Goal: Contribute content: Add original content to the website for others to see

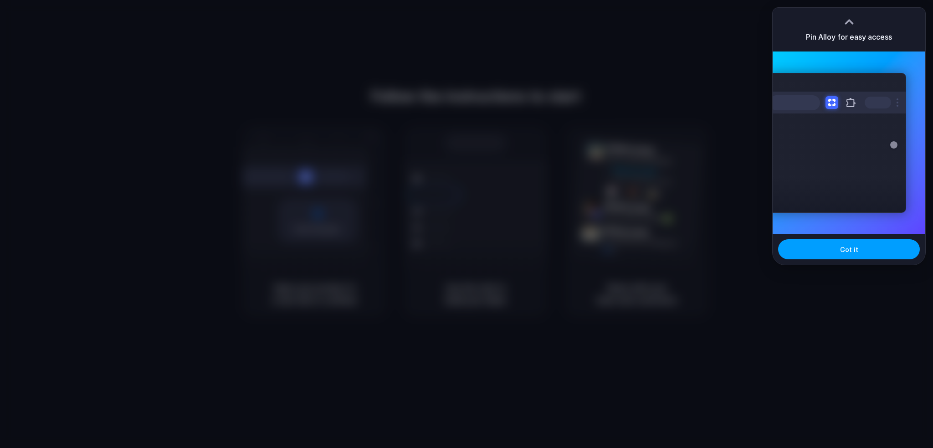
click at [848, 255] on button "Got it" at bounding box center [849, 249] width 142 height 20
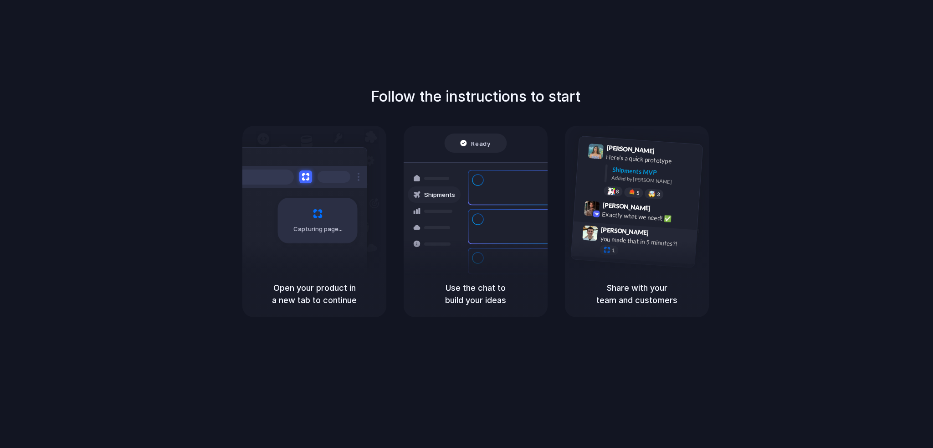
click at [624, 226] on span "Simon Kubica" at bounding box center [625, 231] width 48 height 13
click at [629, 202] on span "Max Meyer" at bounding box center [626, 206] width 48 height 13
click at [630, 230] on span "Simon Kubica" at bounding box center [625, 231] width 48 height 13
drag, startPoint x: 630, startPoint y: 241, endPoint x: 634, endPoint y: 207, distance: 34.0
click at [630, 236] on div "you made that in 5 minutes?!" at bounding box center [645, 241] width 91 height 15
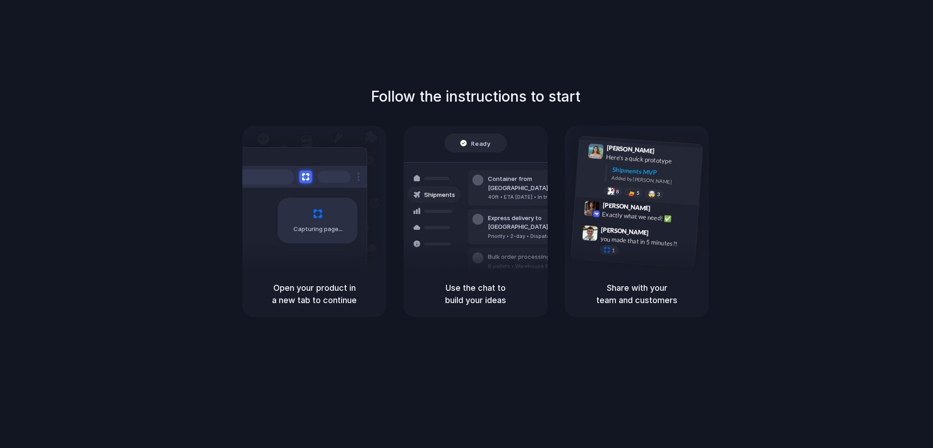
click at [642, 175] on div "Shipments MVP" at bounding box center [654, 172] width 84 height 15
click at [500, 209] on div "Express delivery to NYC Priority • 2-day • Dispatched" at bounding box center [529, 227] width 123 height 36
click at [478, 146] on span "Ready" at bounding box center [481, 143] width 19 height 9
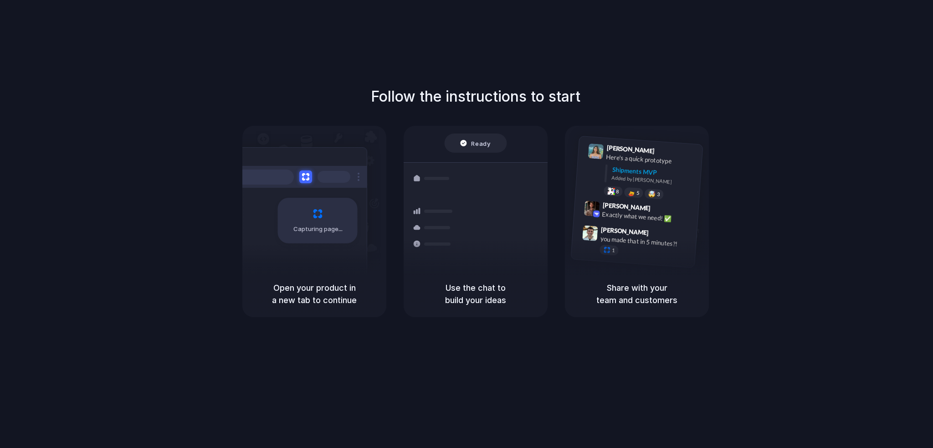
click at [327, 301] on h5 "Open your product in a new tab to continue" at bounding box center [314, 294] width 122 height 25
click at [477, 302] on h5 "Use the chat to build your ideas" at bounding box center [476, 294] width 122 height 25
click at [638, 291] on h5 "Share with your team and customers" at bounding box center [637, 294] width 122 height 25
click at [612, 113] on div "Follow the instructions to start Capturing page Open your product in a new tab …" at bounding box center [475, 201] width 933 height 231
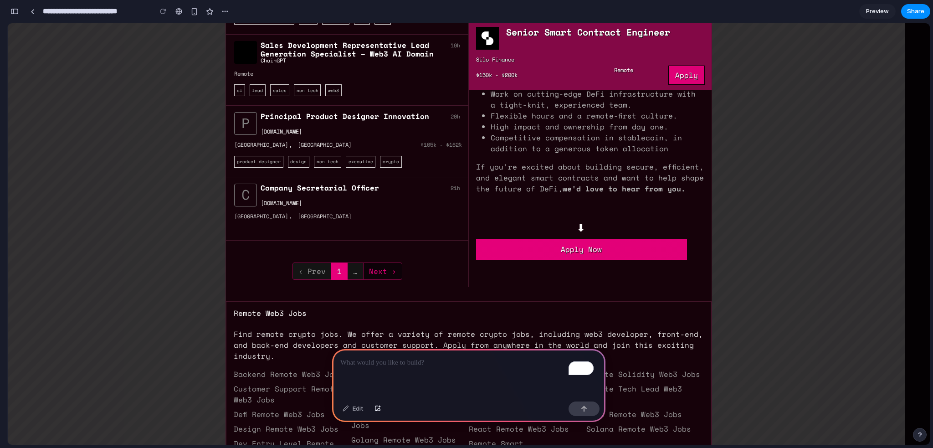
scroll to position [2187, 0]
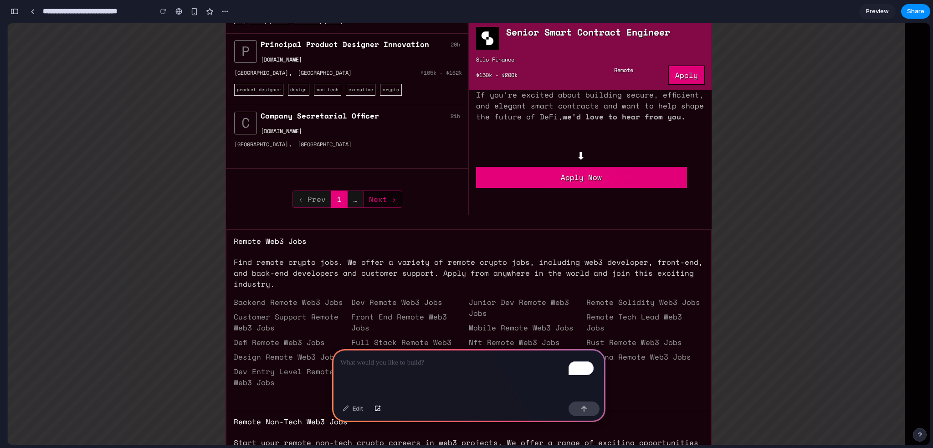
click at [17, 14] on button "button" at bounding box center [14, 11] width 15 height 15
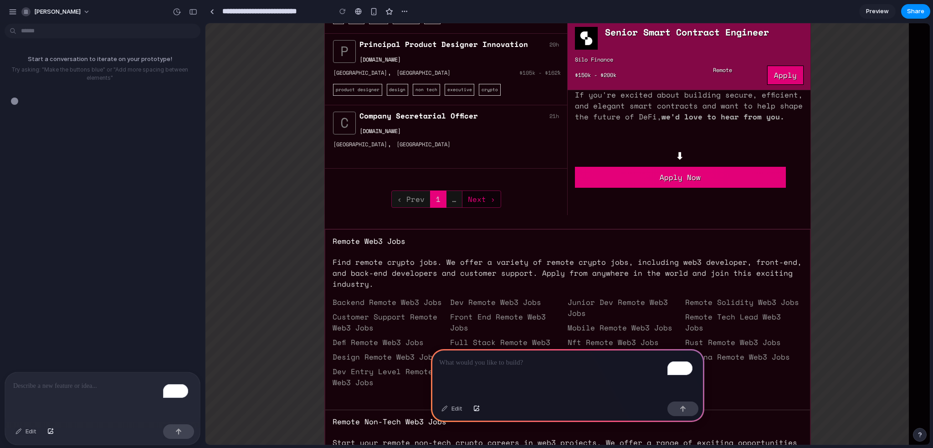
click at [116, 376] on div "To enrich screen reader interactions, please activate Accessibility in Grammarl…" at bounding box center [102, 396] width 195 height 48
click at [527, 362] on p "To enrich screen reader interactions, please activate Accessibility in Grammarl…" at bounding box center [567, 362] width 257 height 11
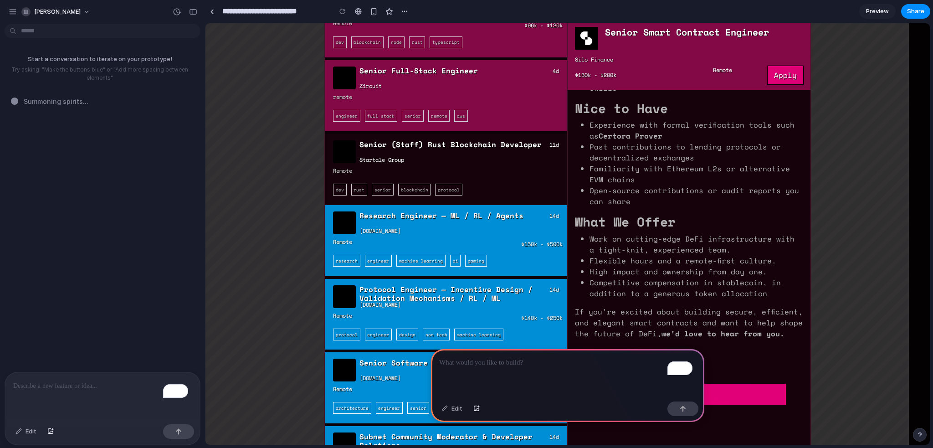
scroll to position [701, 0]
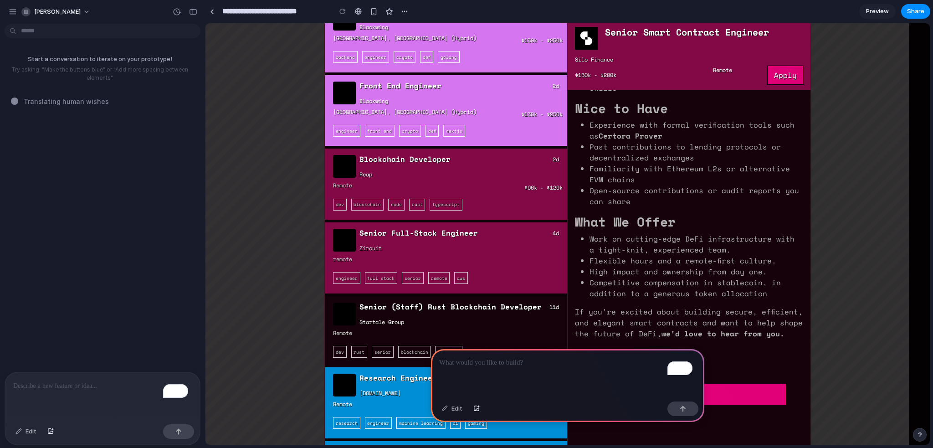
click at [67, 384] on p "To enrich screen reader interactions, please activate Accessibility in Grammarl…" at bounding box center [102, 385] width 179 height 11
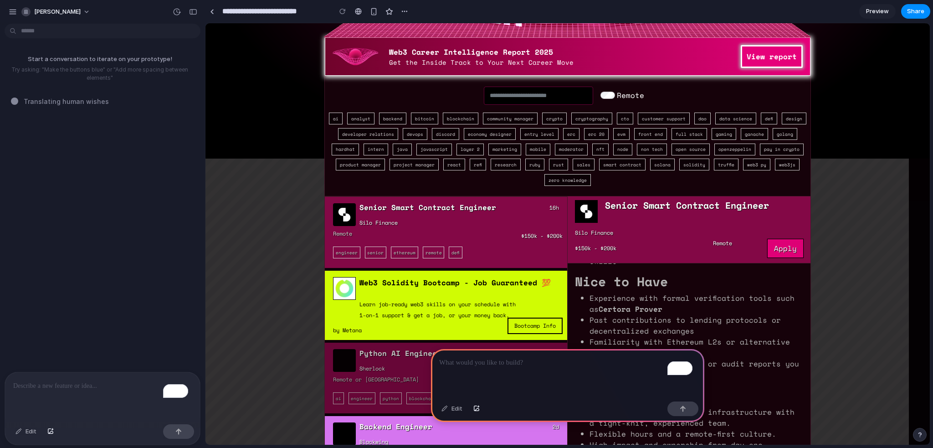
scroll to position [0, 0]
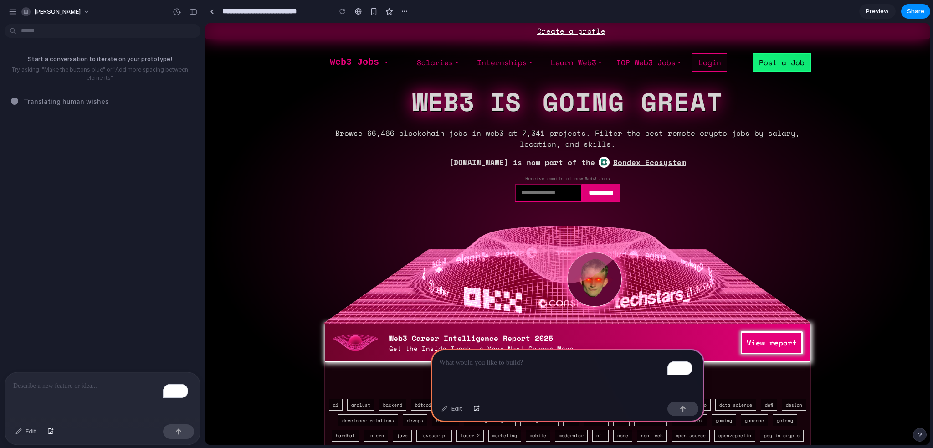
click at [530, 359] on p "To enrich screen reader interactions, please activate Accessibility in Grammarl…" at bounding box center [567, 362] width 257 height 11
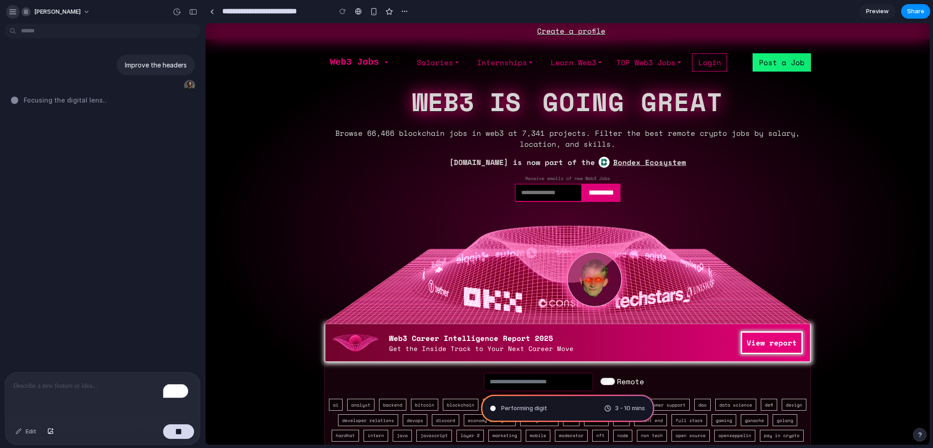
click at [15, 16] on button "button" at bounding box center [13, 12] width 14 height 14
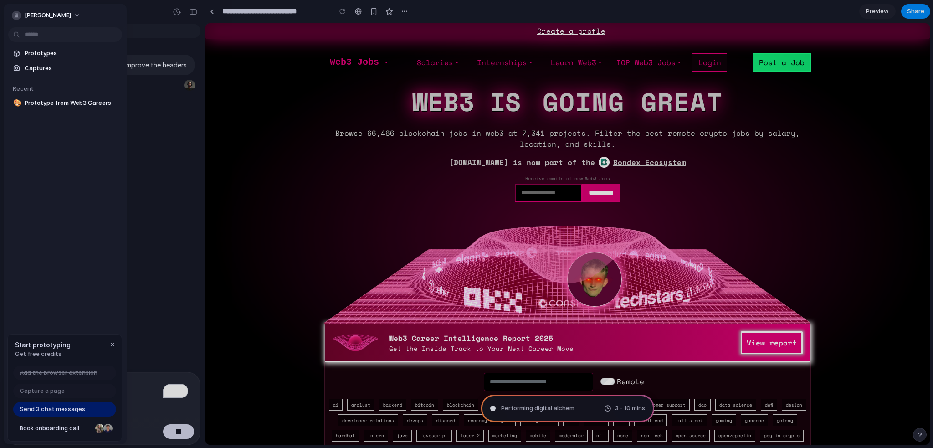
type input "**********"
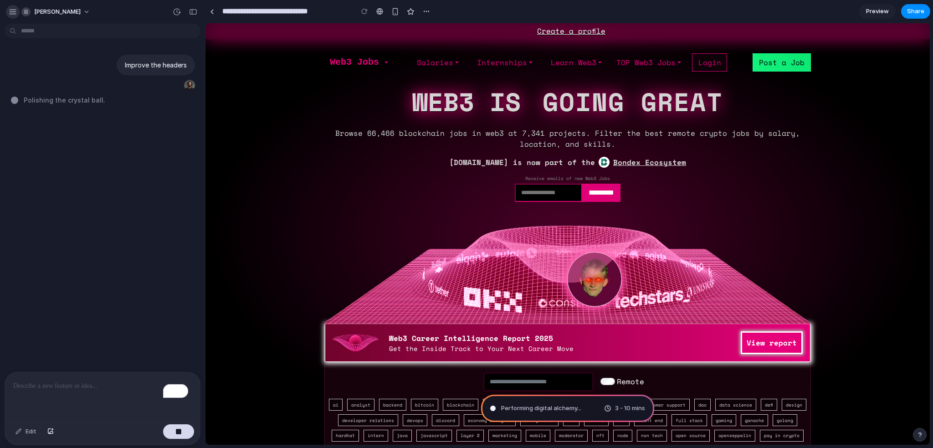
click at [13, 12] on div "button" at bounding box center [13, 12] width 8 height 8
click at [13, 13] on div "button" at bounding box center [13, 12] width 8 height 8
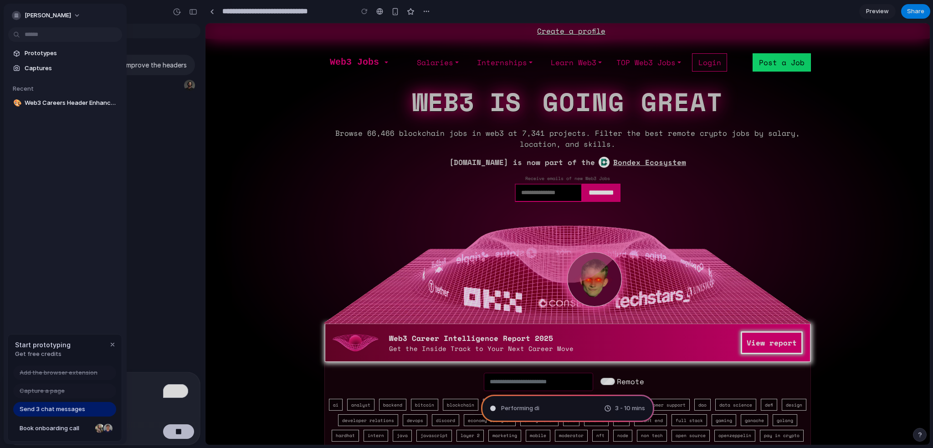
click at [159, 134] on div at bounding box center [466, 224] width 933 height 448
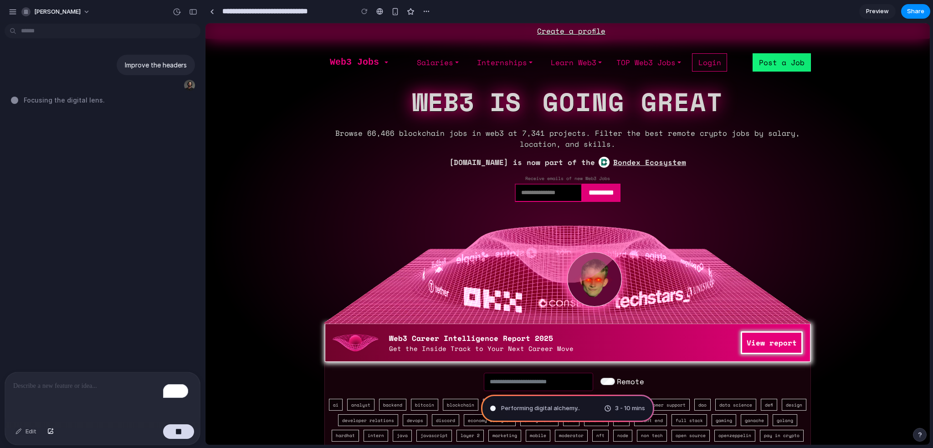
click at [625, 411] on span "3 - 10 mins" at bounding box center [630, 408] width 30 height 9
click at [558, 411] on span "Performing digital alchemy ." at bounding box center [539, 408] width 77 height 9
click at [538, 410] on div "Perform 3 - 10 mins" at bounding box center [567, 408] width 173 height 27
click at [88, 382] on p "To enrich screen reader interactions, please activate Accessibility in Grammarl…" at bounding box center [102, 385] width 179 height 11
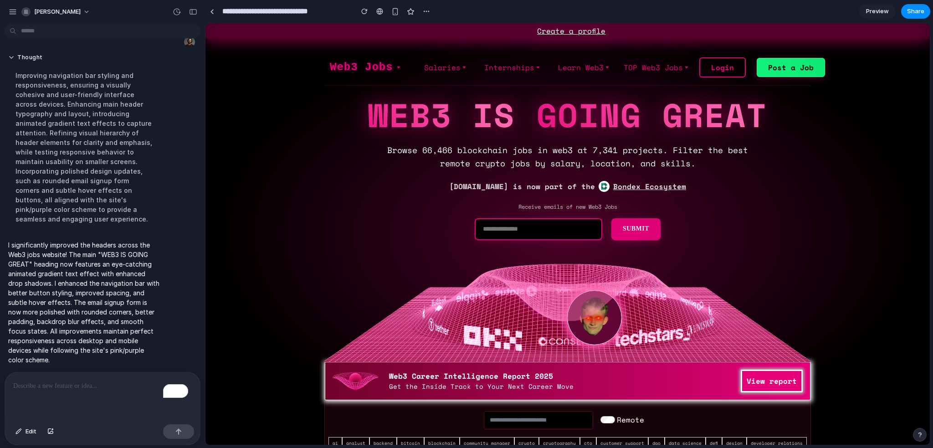
scroll to position [48, 0]
click at [790, 70] on link "Post a Job" at bounding box center [791, 67] width 68 height 19
click at [783, 66] on link "Post a Job" at bounding box center [791, 67] width 68 height 19
click at [735, 69] on link "Login" at bounding box center [722, 67] width 46 height 20
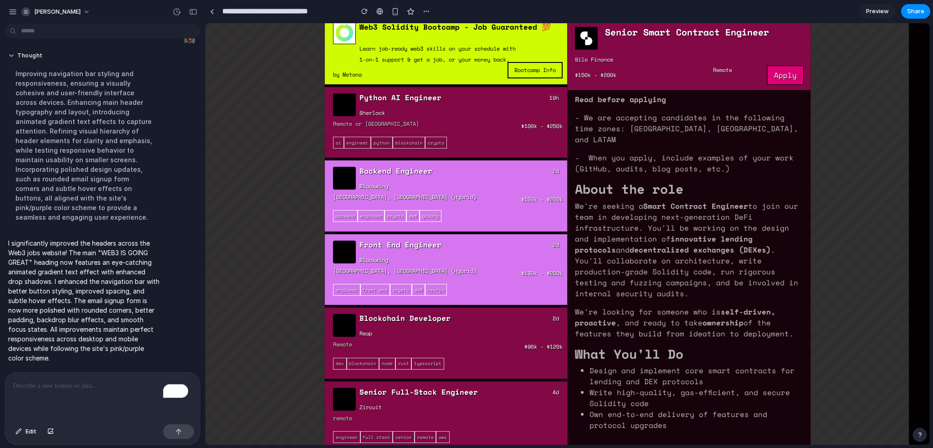
scroll to position [592, 0]
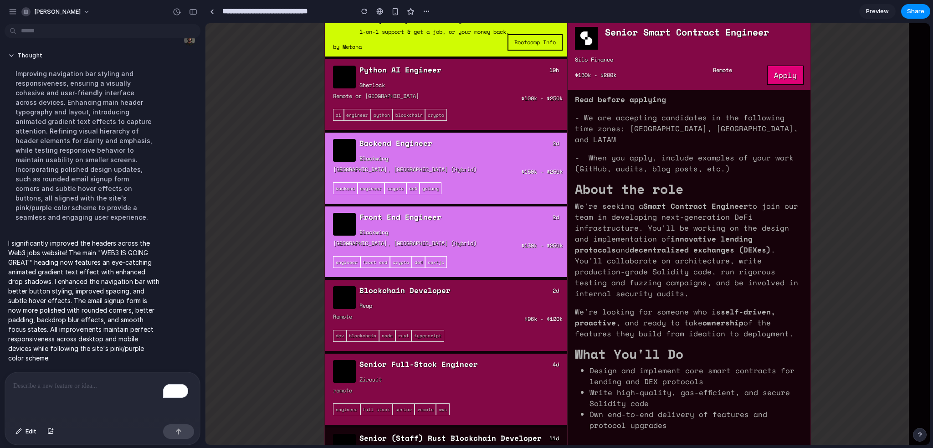
click at [111, 384] on p "To enrich screen reader interactions, please activate Accessibility in Grammarl…" at bounding box center [102, 385] width 179 height 11
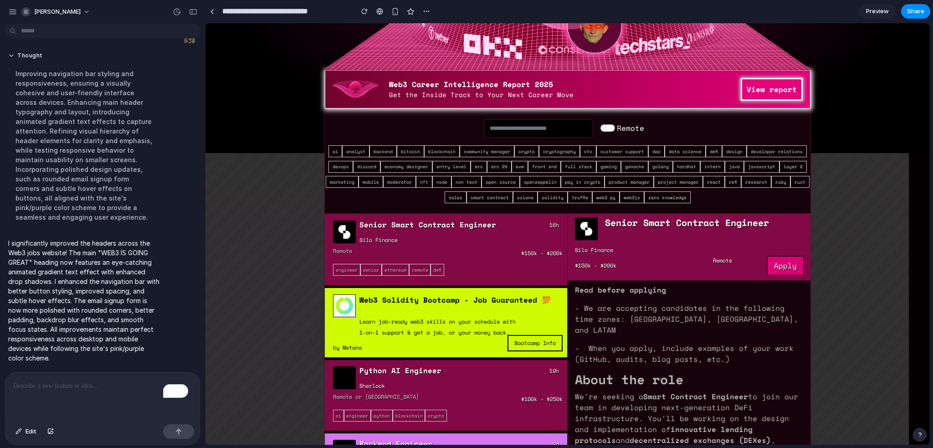
scroll to position [0, 0]
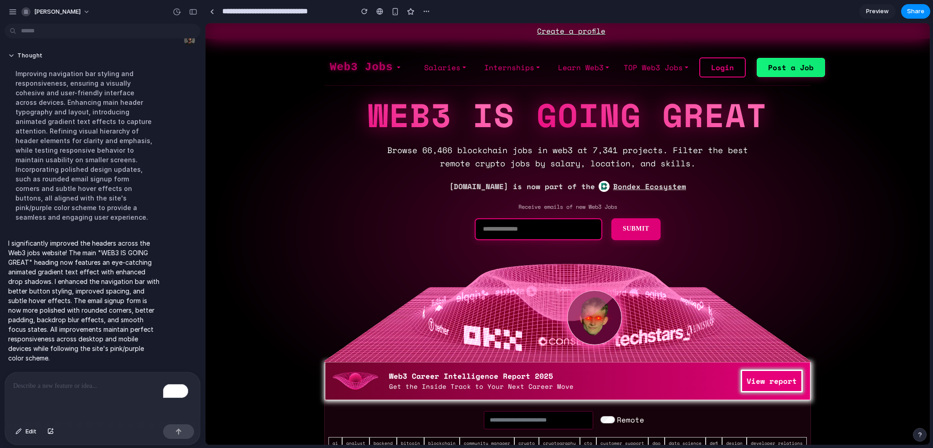
click at [383, 68] on link "Web3 Jobs" at bounding box center [361, 67] width 63 height 21
click at [393, 67] on link at bounding box center [398, 67] width 11 height 18
click at [393, 66] on link at bounding box center [398, 67] width 11 height 18
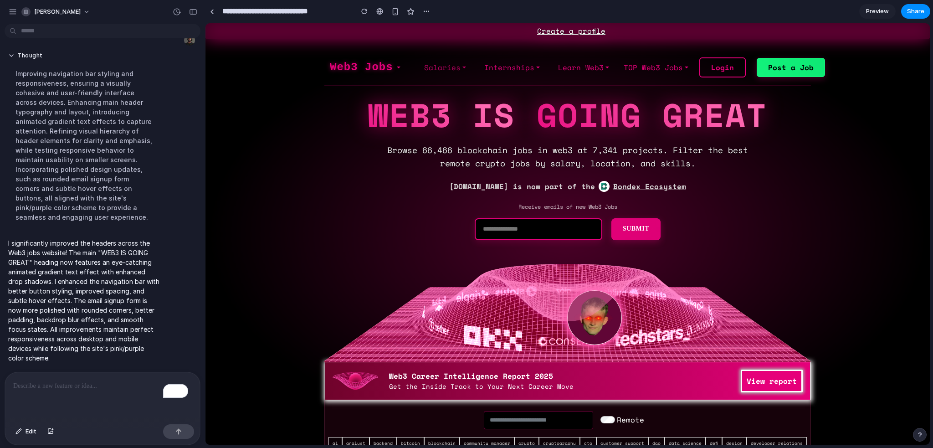
click at [427, 65] on link "Salaries" at bounding box center [445, 67] width 49 height 18
click at [500, 73] on link "Internships" at bounding box center [512, 67] width 63 height 18
click at [454, 66] on link "Salaries" at bounding box center [445, 67] width 49 height 18
click at [455, 66] on link "Salaries" at bounding box center [445, 67] width 49 height 18
click at [569, 67] on link "Learn Web3" at bounding box center [584, 67] width 58 height 18
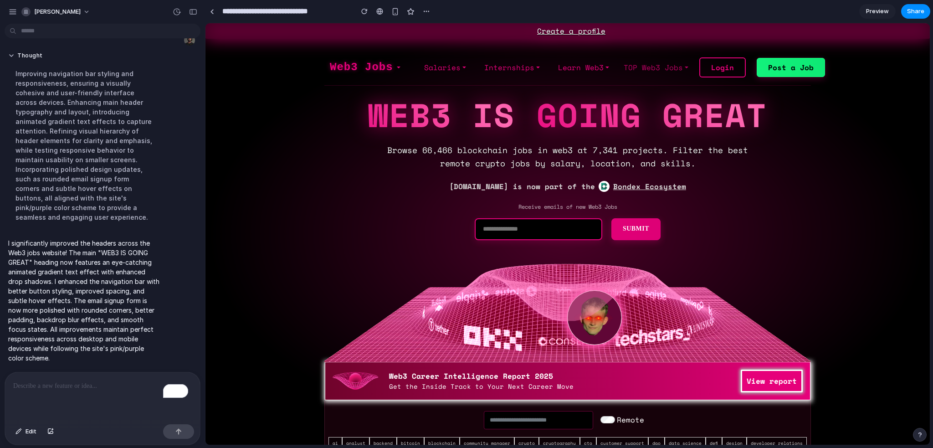
click at [665, 71] on link "TOP Web3 Jobs" at bounding box center [656, 67] width 72 height 18
click at [119, 387] on p "To enrich screen reader interactions, please activate Accessibility in Grammarl…" at bounding box center [102, 385] width 179 height 11
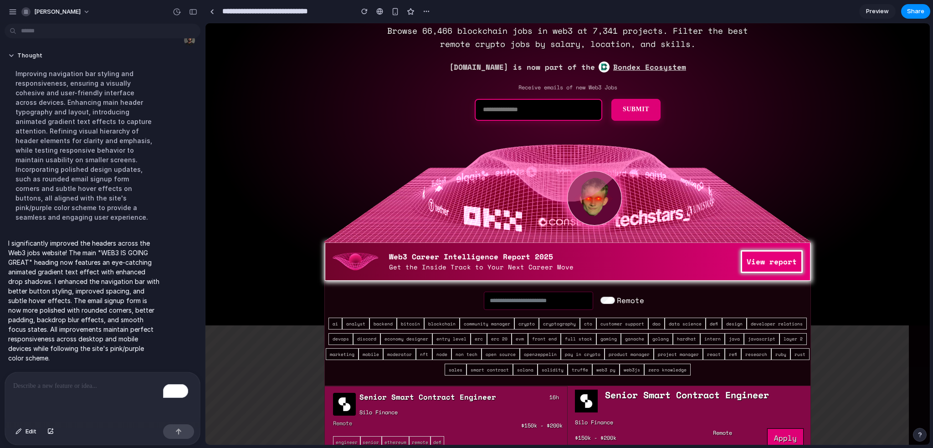
scroll to position [228, 0]
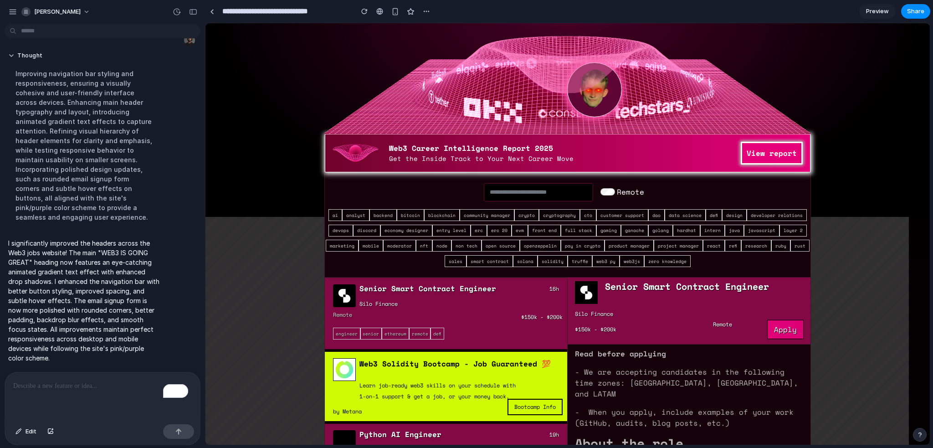
click at [127, 401] on div "To enrich screen reader interactions, please activate Accessibility in Grammarl…" at bounding box center [102, 396] width 195 height 48
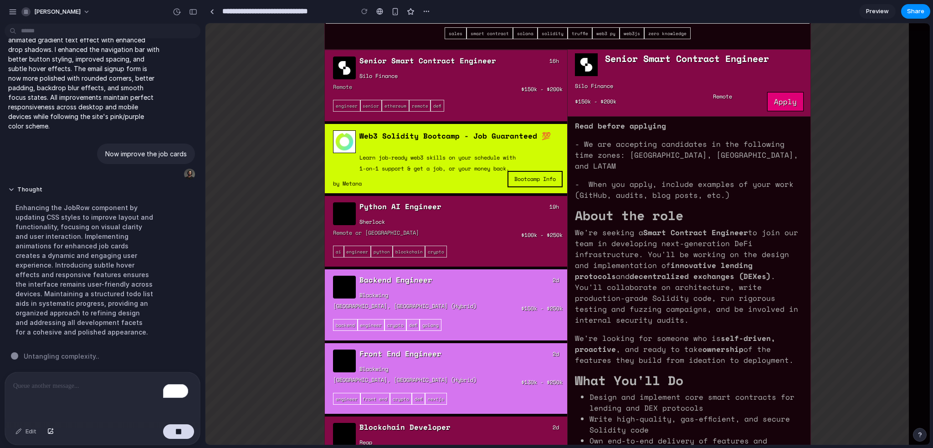
scroll to position [684, 0]
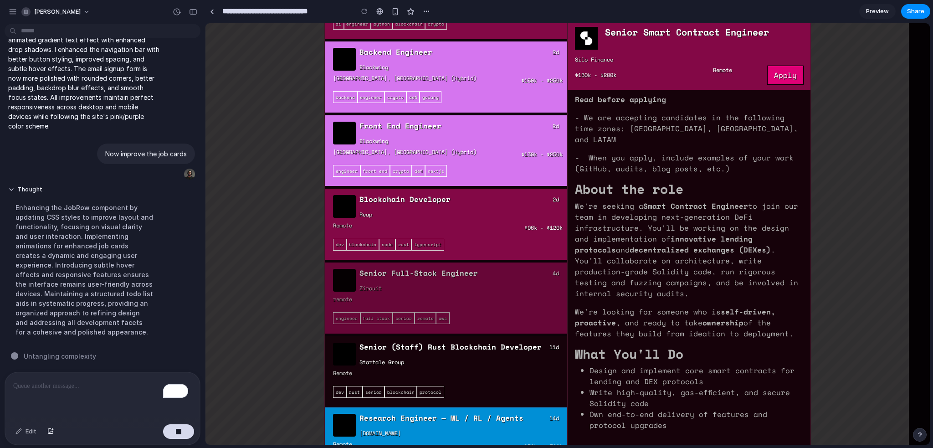
click at [481, 292] on h3 "Zircuit" at bounding box center [441, 288] width 162 height 6
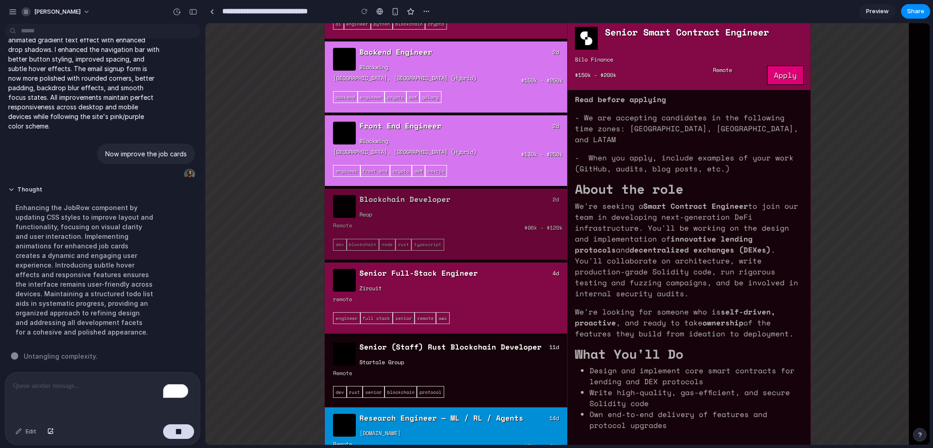
click at [484, 239] on td "Remote" at bounding box center [447, 229] width 237 height 19
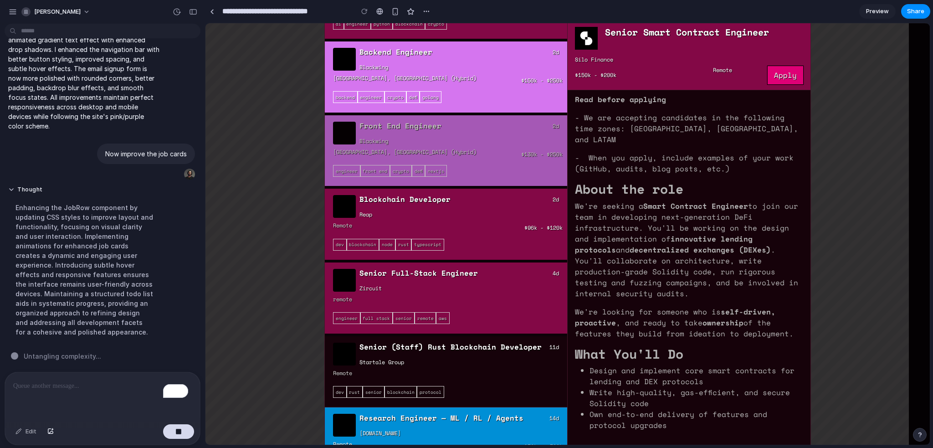
click at [479, 180] on tr "Front End Engineer Blackwing 2d Williamsburg, [GEOGRAPHIC_DATA] (Hybrid) $130k …" at bounding box center [446, 151] width 242 height 74
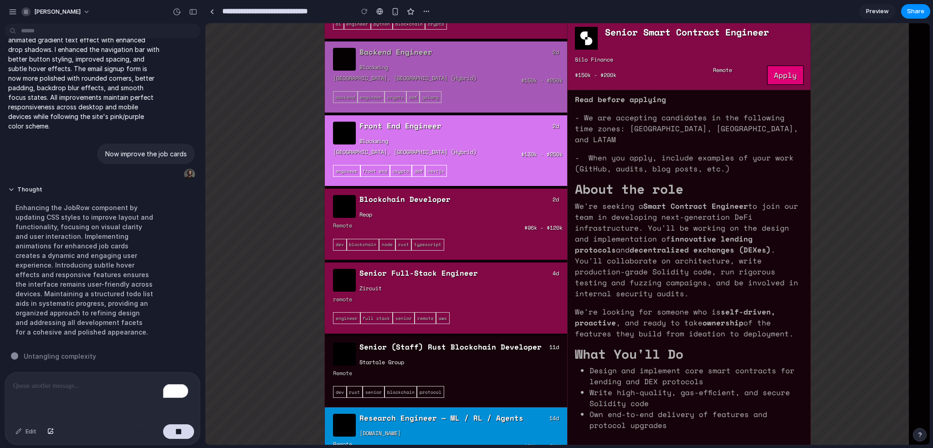
click at [469, 85] on p "$150k - $250k" at bounding box center [448, 81] width 230 height 8
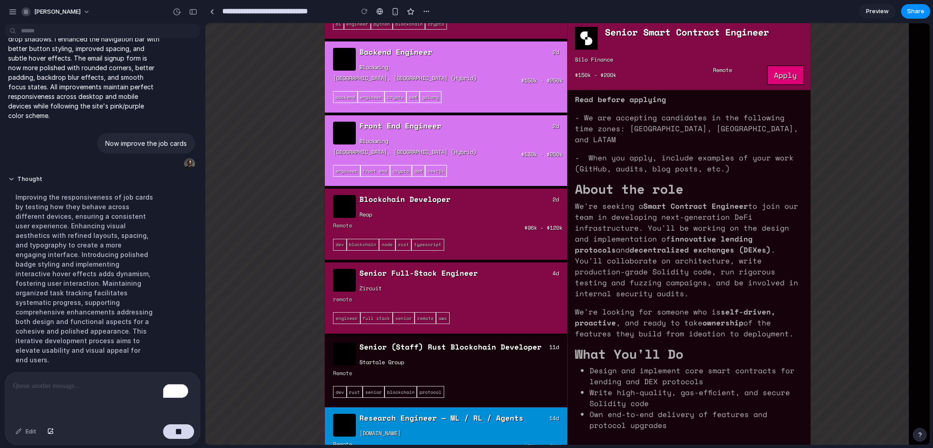
scroll to position [141, 0]
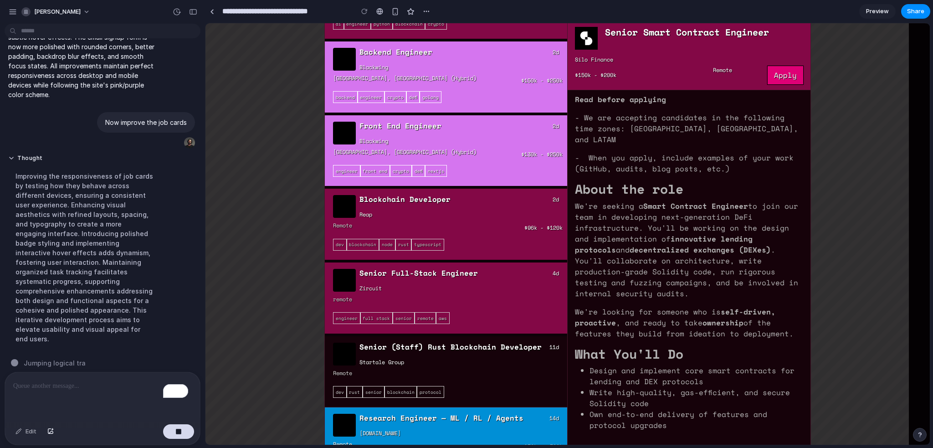
click at [36, 358] on span "Jumping logical tra" at bounding box center [55, 363] width 62 height 10
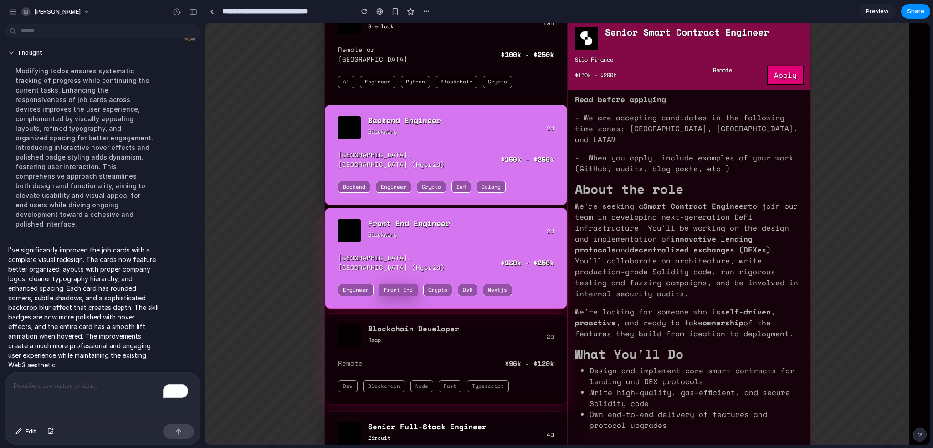
scroll to position [820, 0]
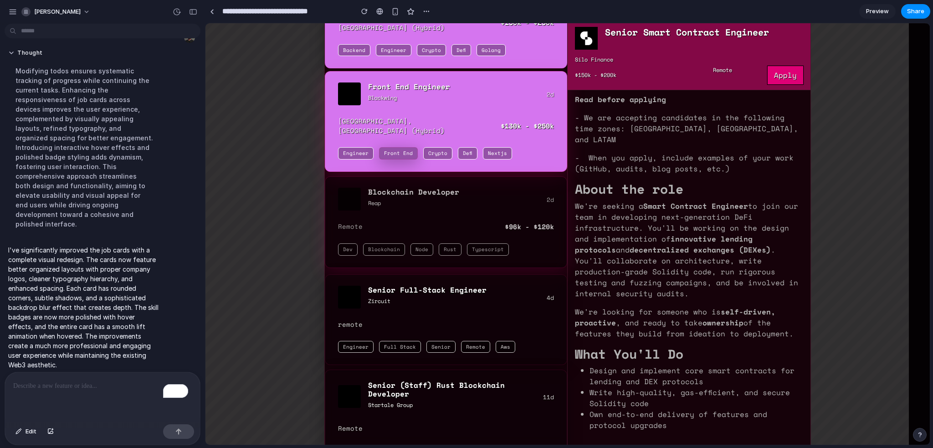
click at [419, 221] on p "Remote" at bounding box center [392, 226] width 108 height 10
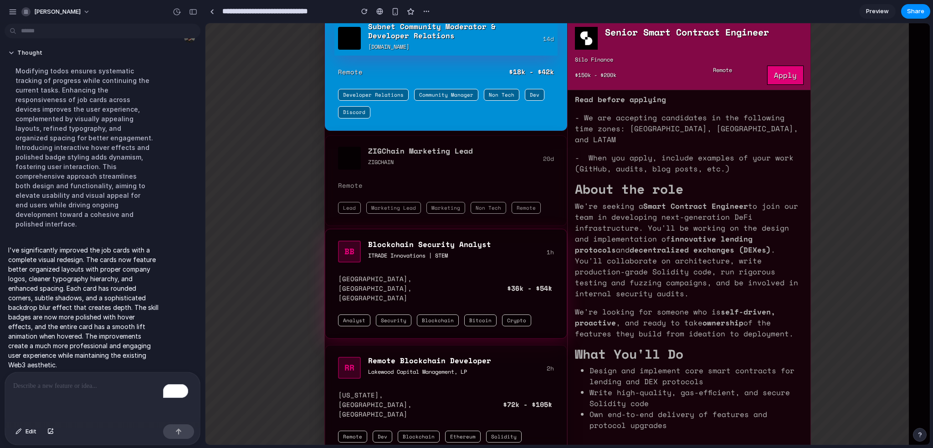
scroll to position [1640, 0]
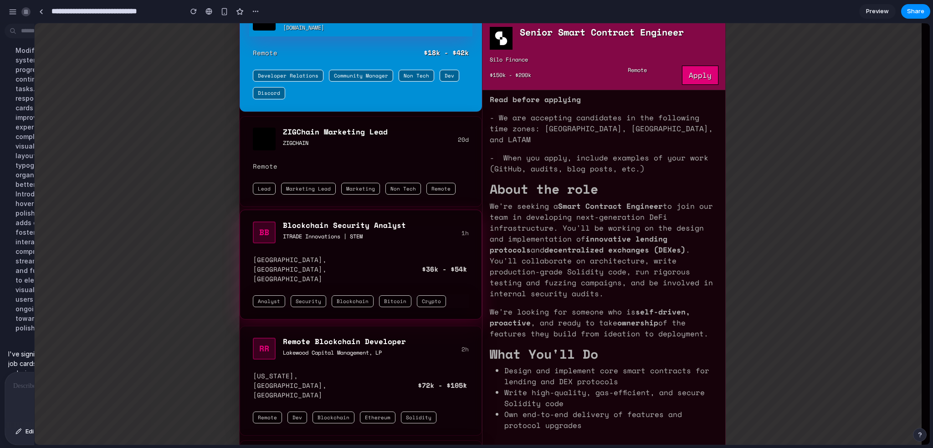
drag, startPoint x: 204, startPoint y: 288, endPoint x: 5, endPoint y: 288, distance: 198.7
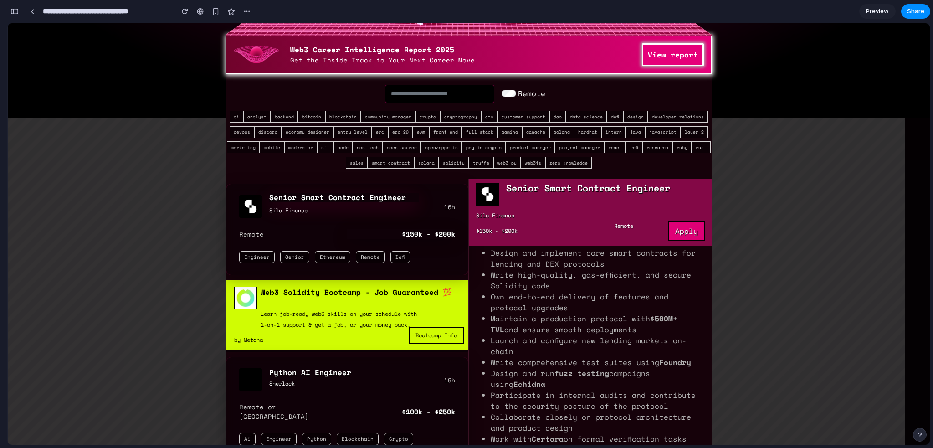
scroll to position [0, 0]
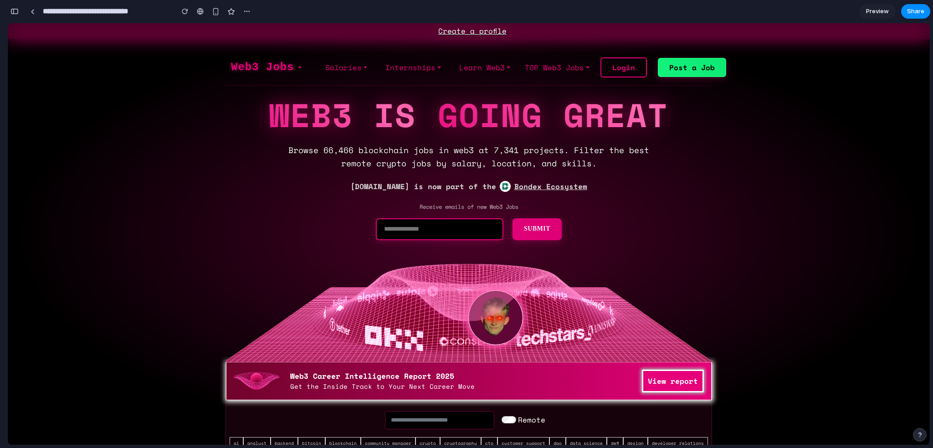
drag, startPoint x: 779, startPoint y: 139, endPoint x: 805, endPoint y: 103, distance: 44.9
drag, startPoint x: 797, startPoint y: 79, endPoint x: 873, endPoint y: 11, distance: 101.7
click at [873, 12] on span "Preview" at bounding box center [877, 11] width 23 height 9
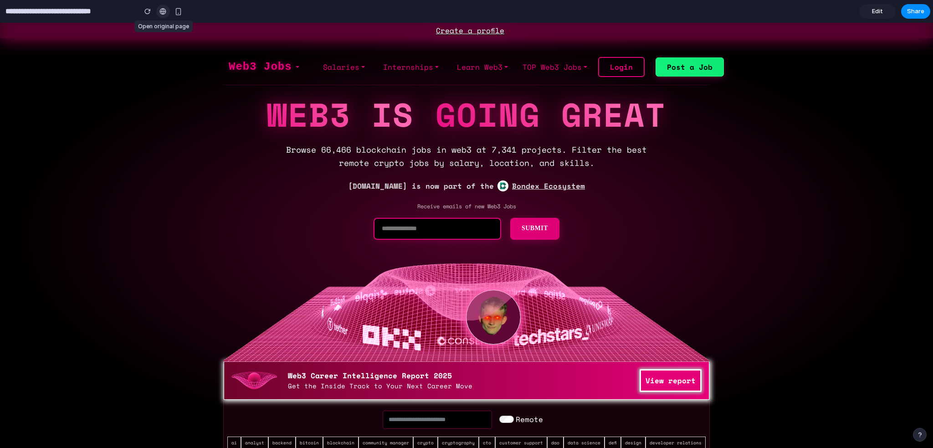
click at [162, 9] on div at bounding box center [162, 11] width 7 height 7
click at [910, 15] on span "Share" at bounding box center [915, 11] width 17 height 9
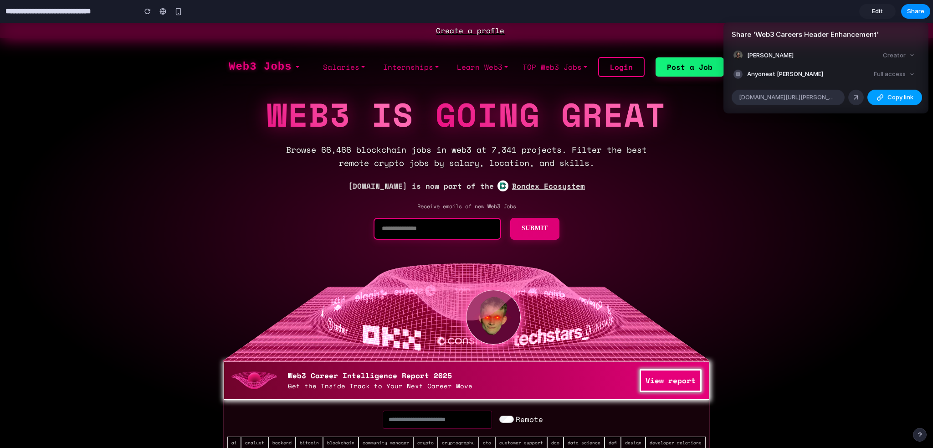
click at [886, 96] on button "Copy link" at bounding box center [895, 96] width 55 height 15
click at [861, 168] on div "Share ' Web3 Careers Header Enhancement ' [PERSON_NAME] Creator Anyone at [PERS…" at bounding box center [466, 224] width 933 height 448
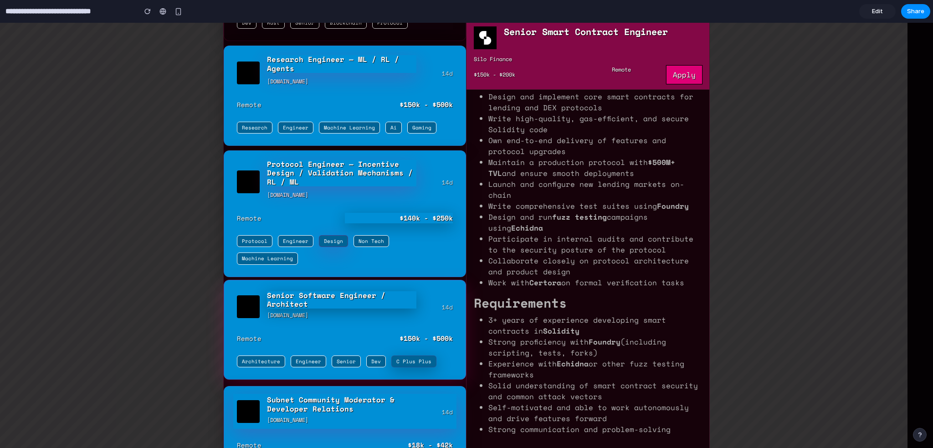
scroll to position [1230, 0]
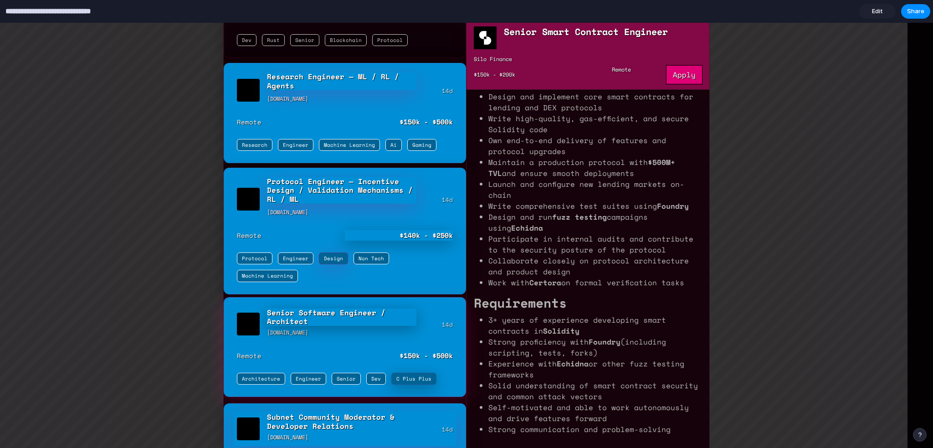
click at [89, 11] on input "**********" at bounding box center [69, 11] width 130 height 16
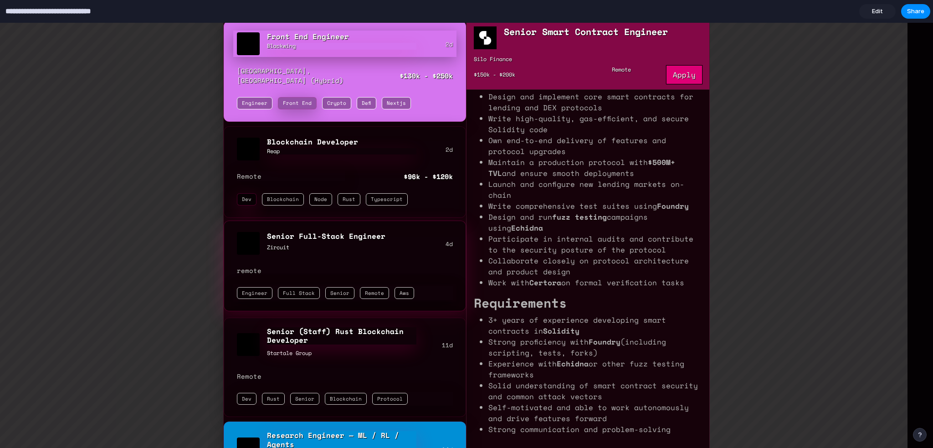
scroll to position [820, 0]
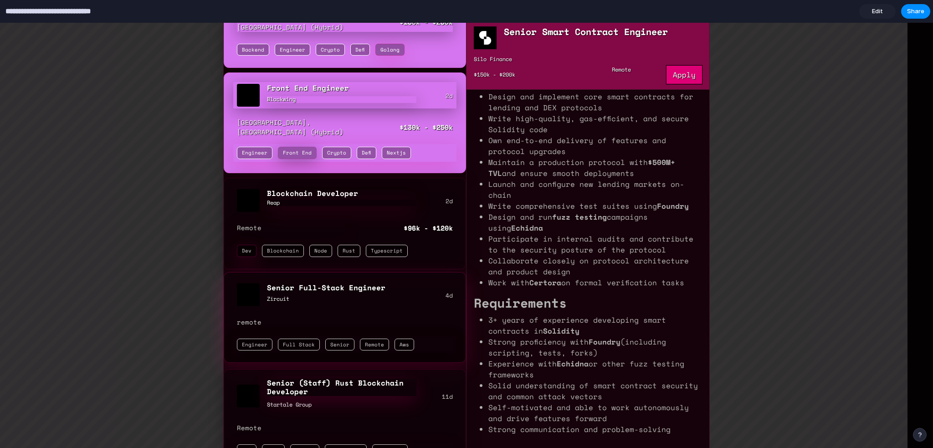
click at [7, 12] on input "**********" at bounding box center [69, 11] width 130 height 16
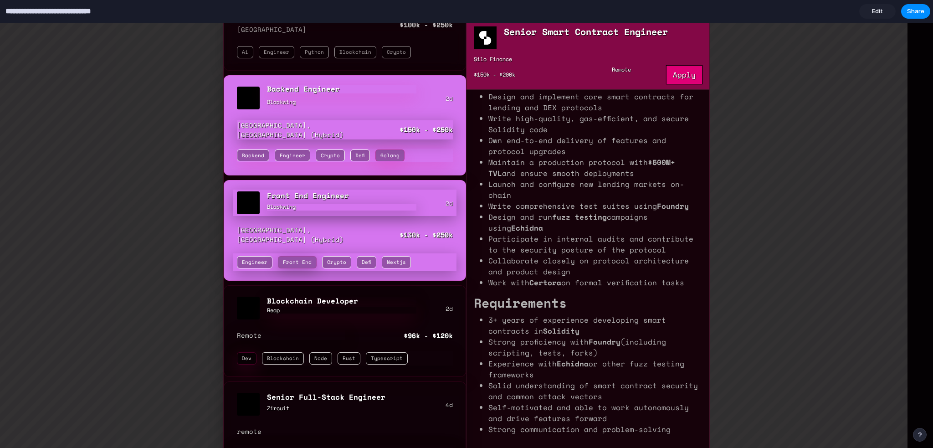
scroll to position [638, 0]
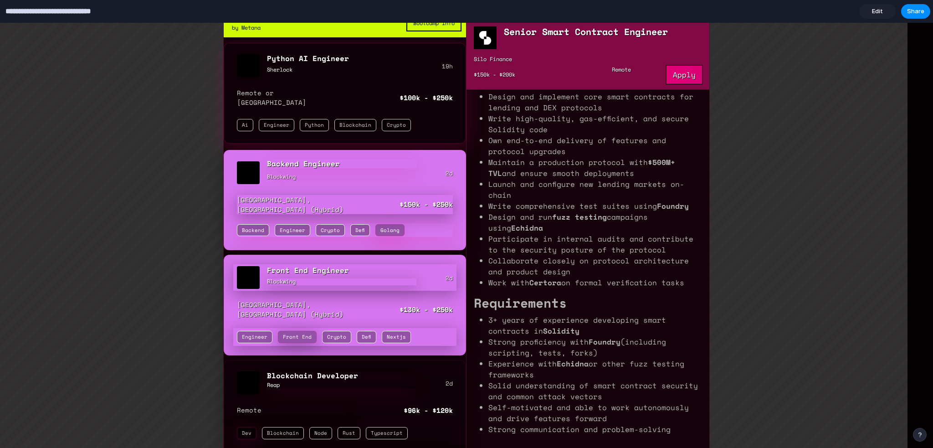
click at [45, 15] on input "**********" at bounding box center [69, 11] width 130 height 16
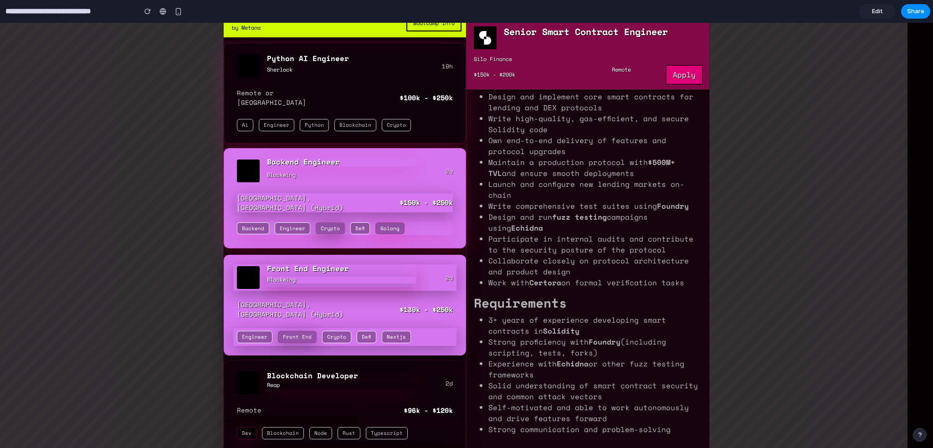
click at [874, 11] on span "Edit" at bounding box center [877, 11] width 11 height 9
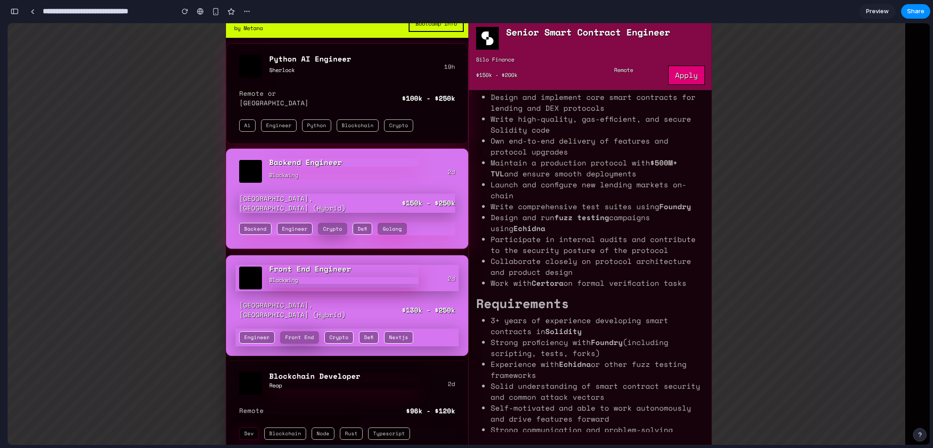
scroll to position [461, 0]
click at [16, 12] on div "button" at bounding box center [14, 11] width 8 height 6
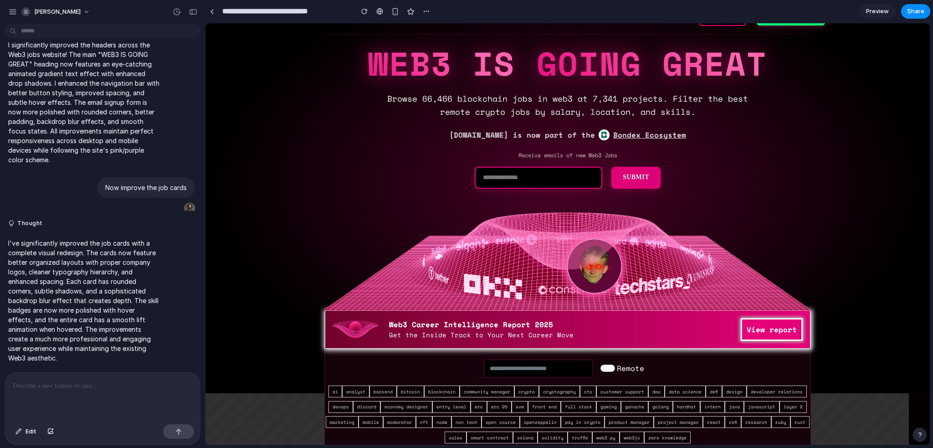
scroll to position [182, 0]
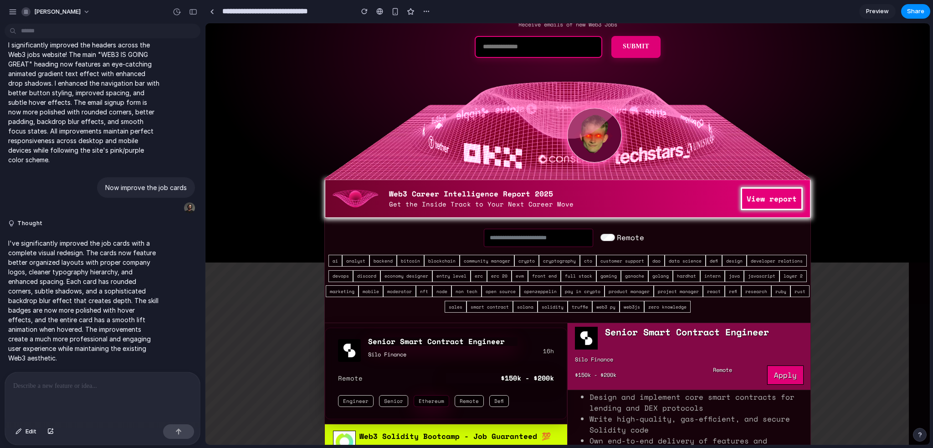
click at [75, 388] on div at bounding box center [102, 396] width 195 height 48
drag, startPoint x: 318, startPoint y: 254, endPoint x: 696, endPoint y: 307, distance: 381.9
copy div "ai analyst backend bitcoin blockchain community manager crypto cryptography cto…"
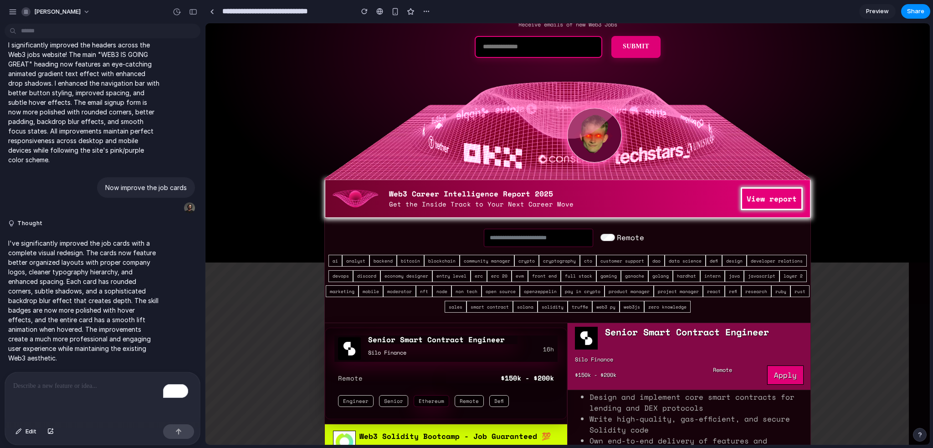
click at [97, 393] on div "To enrich screen reader interactions, please activate Accessibility in Grammarl…" at bounding box center [102, 396] width 195 height 48
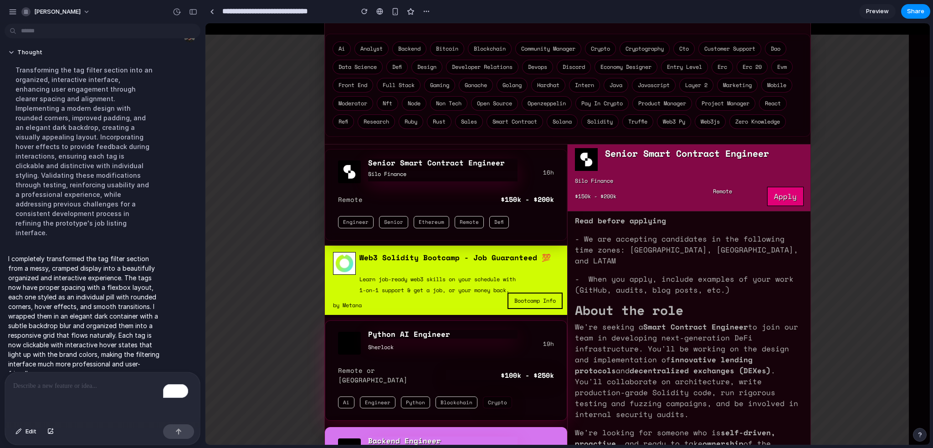
scroll to position [273, 0]
